Goal: Navigation & Orientation: Find specific page/section

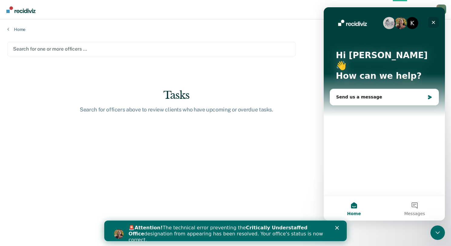
click at [431, 19] on div "Close" at bounding box center [433, 22] width 11 height 11
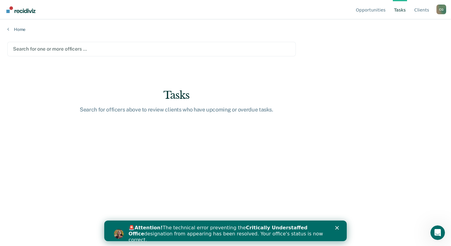
click at [199, 231] on div "🚨 Attention! The technical error preventing the Critically Understaffed Office …" at bounding box center [227, 234] width 199 height 18
click at [7, 29] on icon at bounding box center [8, 29] width 2 height 5
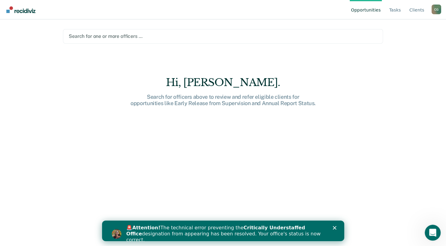
click at [430, 234] on icon "Open Intercom Messenger" at bounding box center [432, 232] width 10 height 10
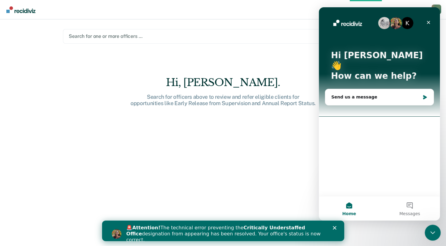
click at [430, 234] on icon "Close Intercom Messenger" at bounding box center [431, 231] width 7 height 7
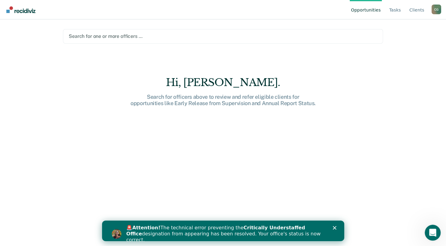
click at [430, 234] on icon "Open Intercom Messenger" at bounding box center [432, 232] width 10 height 10
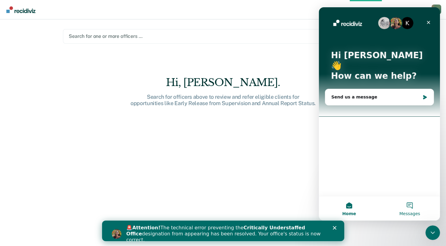
click at [410, 205] on button "Messages" at bounding box center [410, 208] width 61 height 24
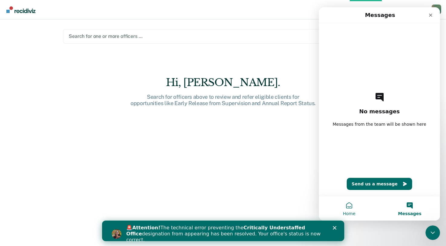
click at [351, 206] on button "Home" at bounding box center [349, 208] width 61 height 24
